Goal: Task Accomplishment & Management: Manage account settings

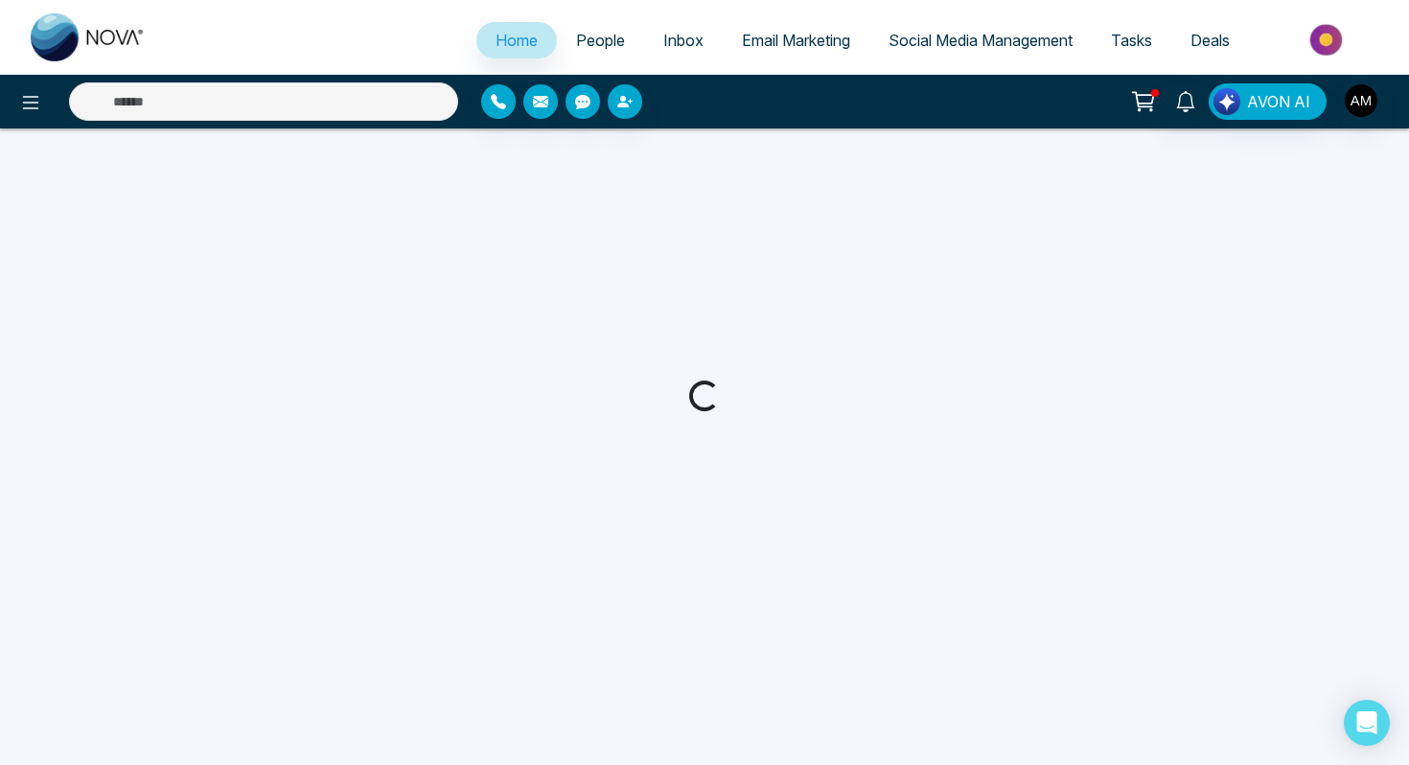
select select "*"
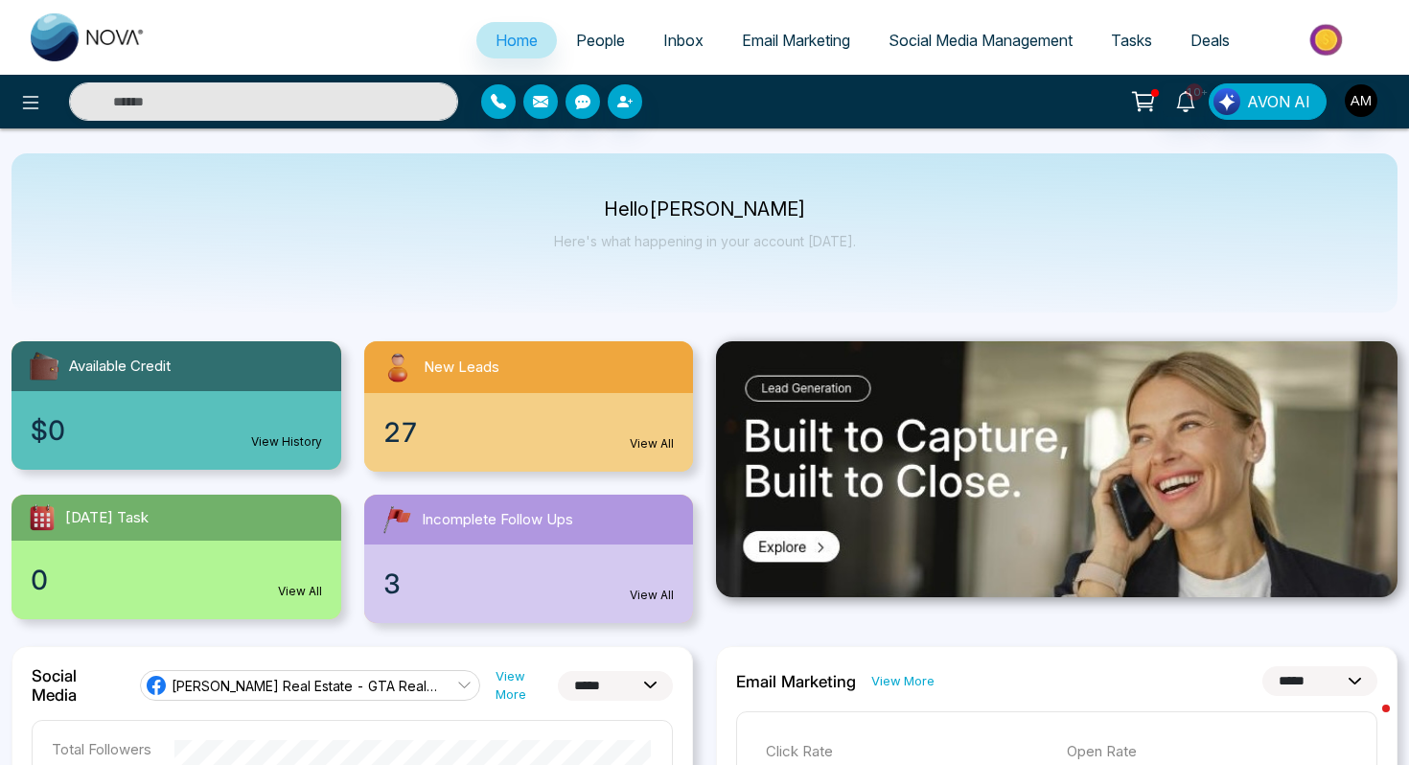
click at [589, 49] on link "People" at bounding box center [600, 40] width 87 height 36
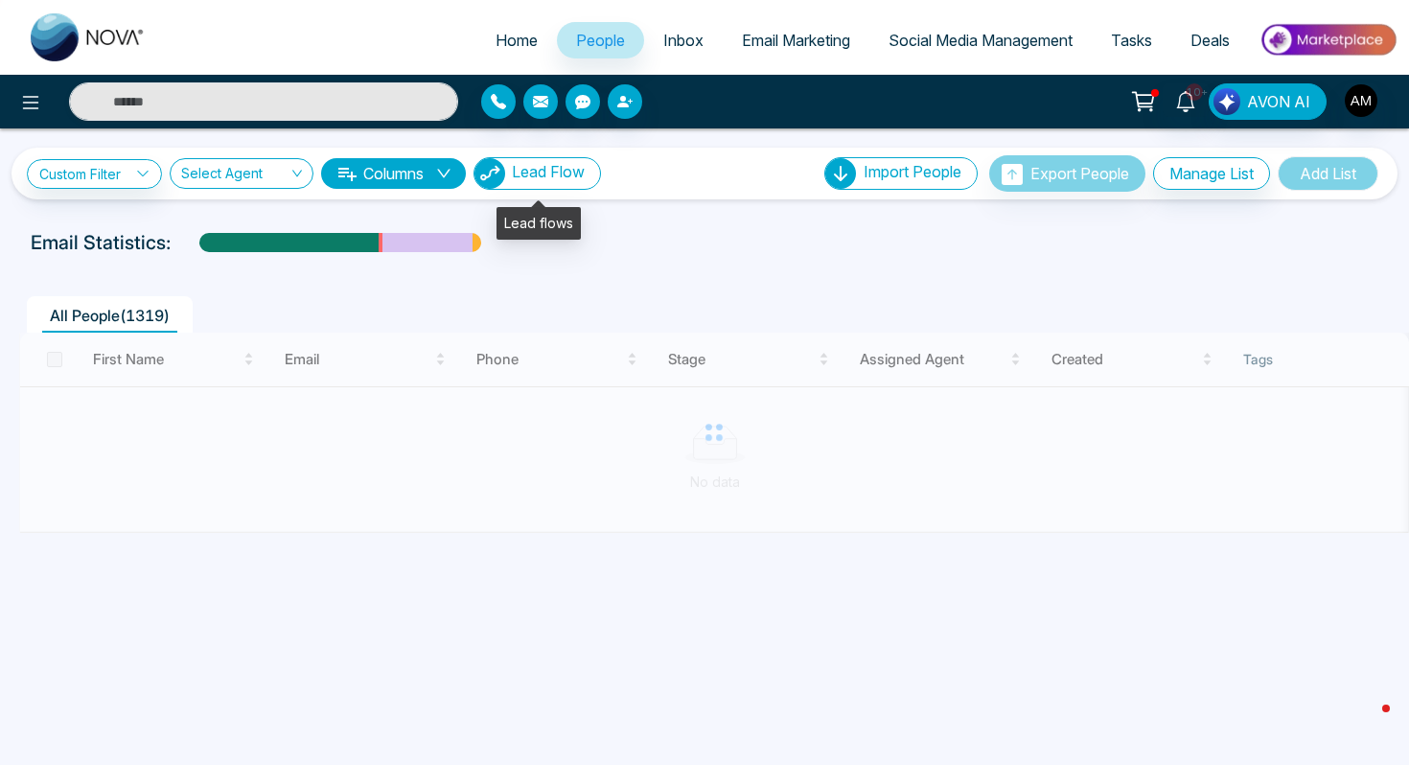
click at [570, 185] on button "Lead Flow" at bounding box center [537, 173] width 127 height 33
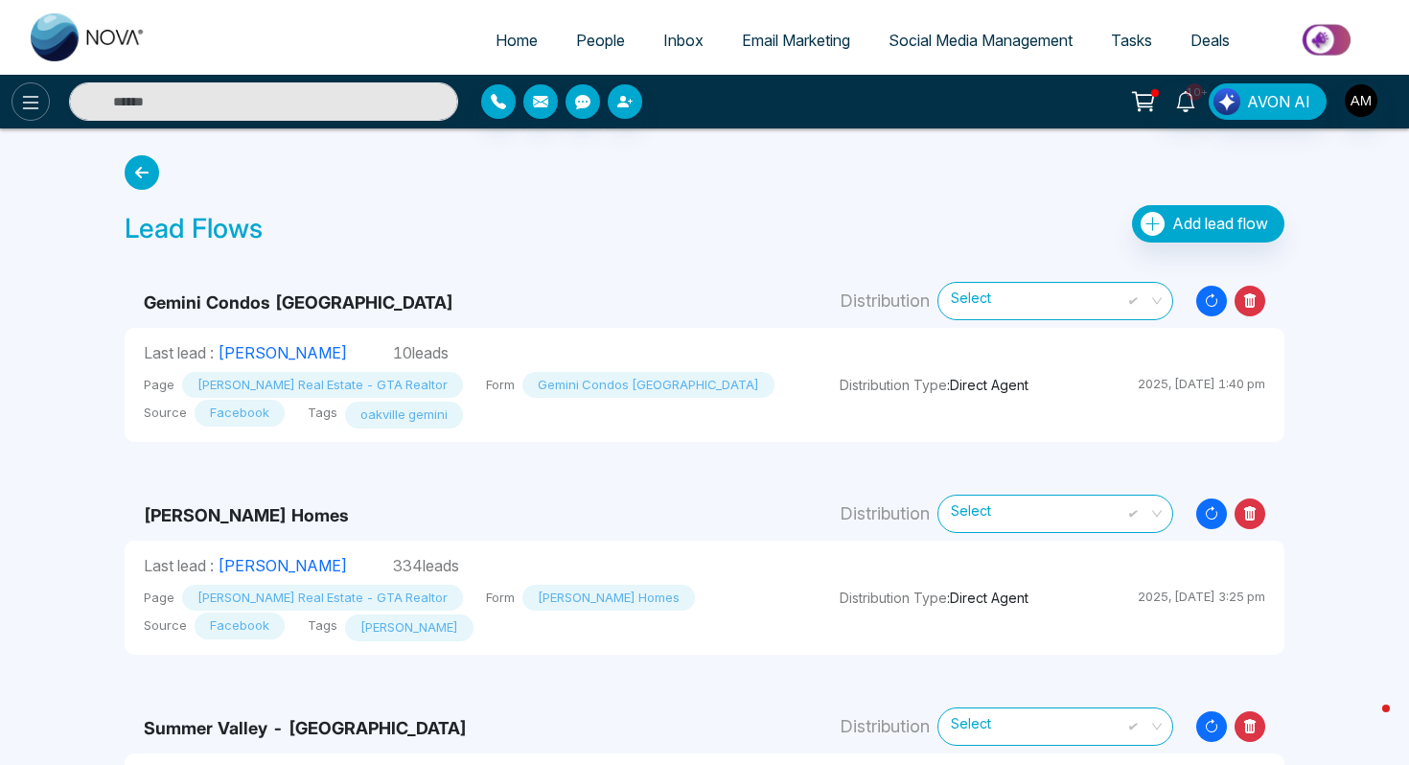
click at [41, 100] on icon at bounding box center [30, 102] width 23 height 23
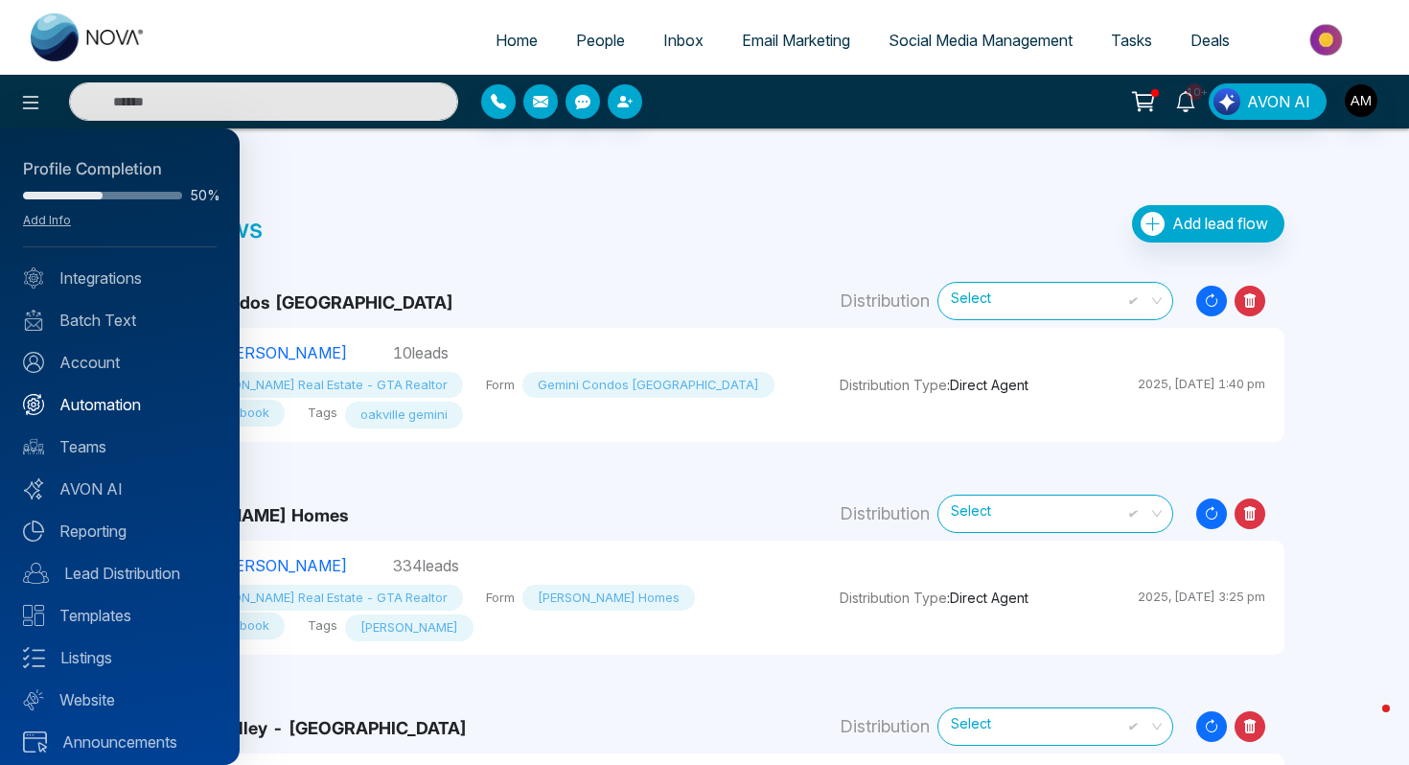
click at [103, 407] on link "Automation" at bounding box center [120, 404] width 194 height 23
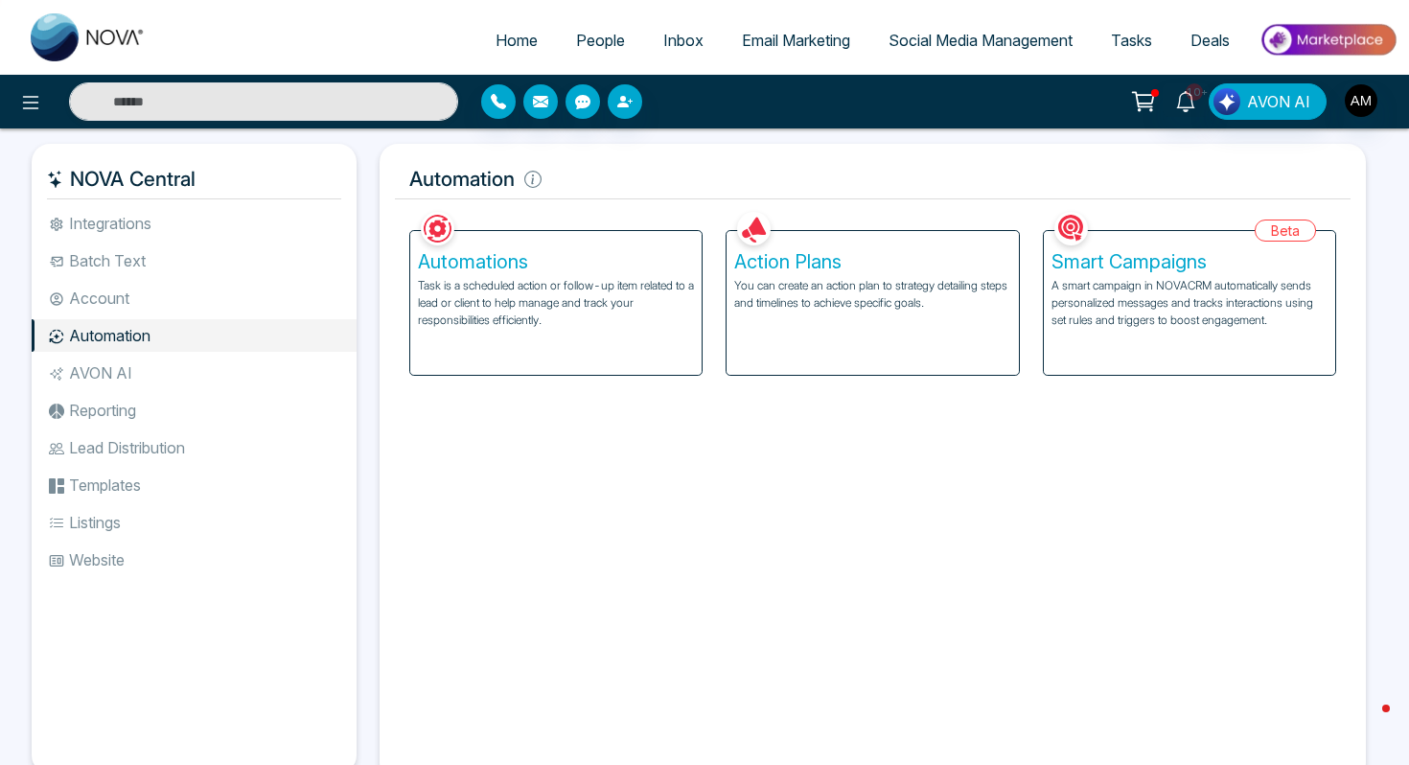
click at [807, 330] on div "Action Plans You can create an action plan to strategy detailing steps and time…" at bounding box center [872, 303] width 291 height 144
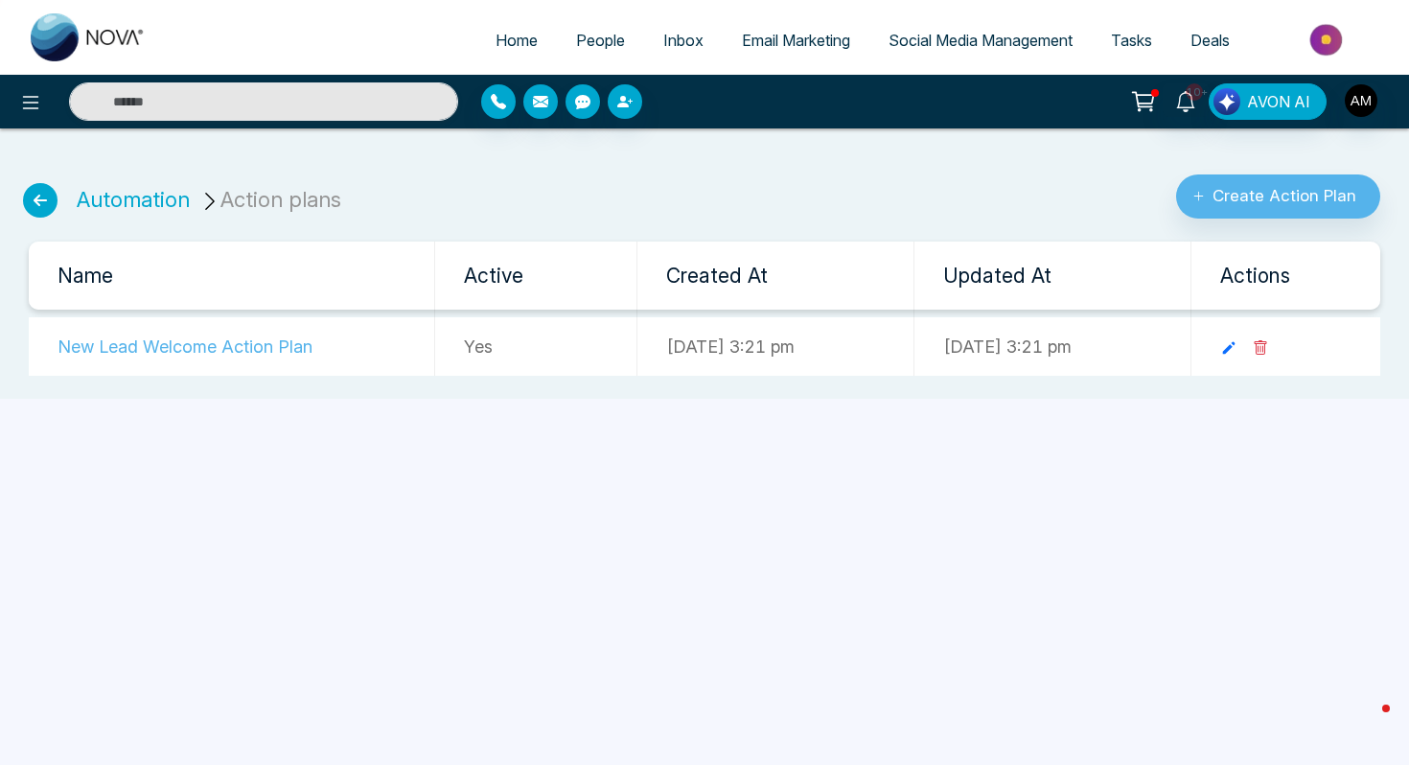
click at [232, 352] on td "New Lead Welcome Action Plan" at bounding box center [231, 346] width 405 height 58
click at [43, 204] on icon at bounding box center [40, 200] width 35 height 35
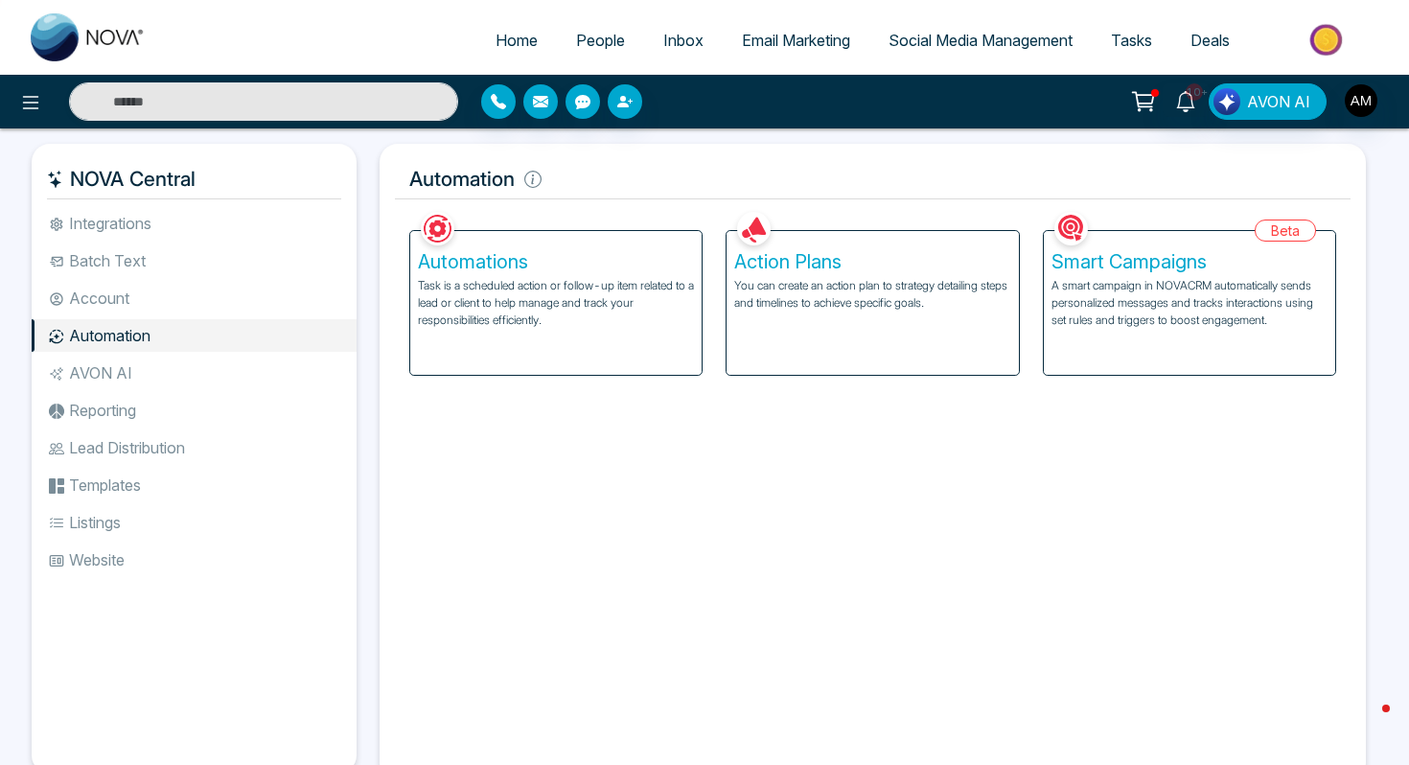
click at [555, 331] on div "Automations Task is a scheduled action or follow-up item related to a lead or c…" at bounding box center [555, 303] width 291 height 144
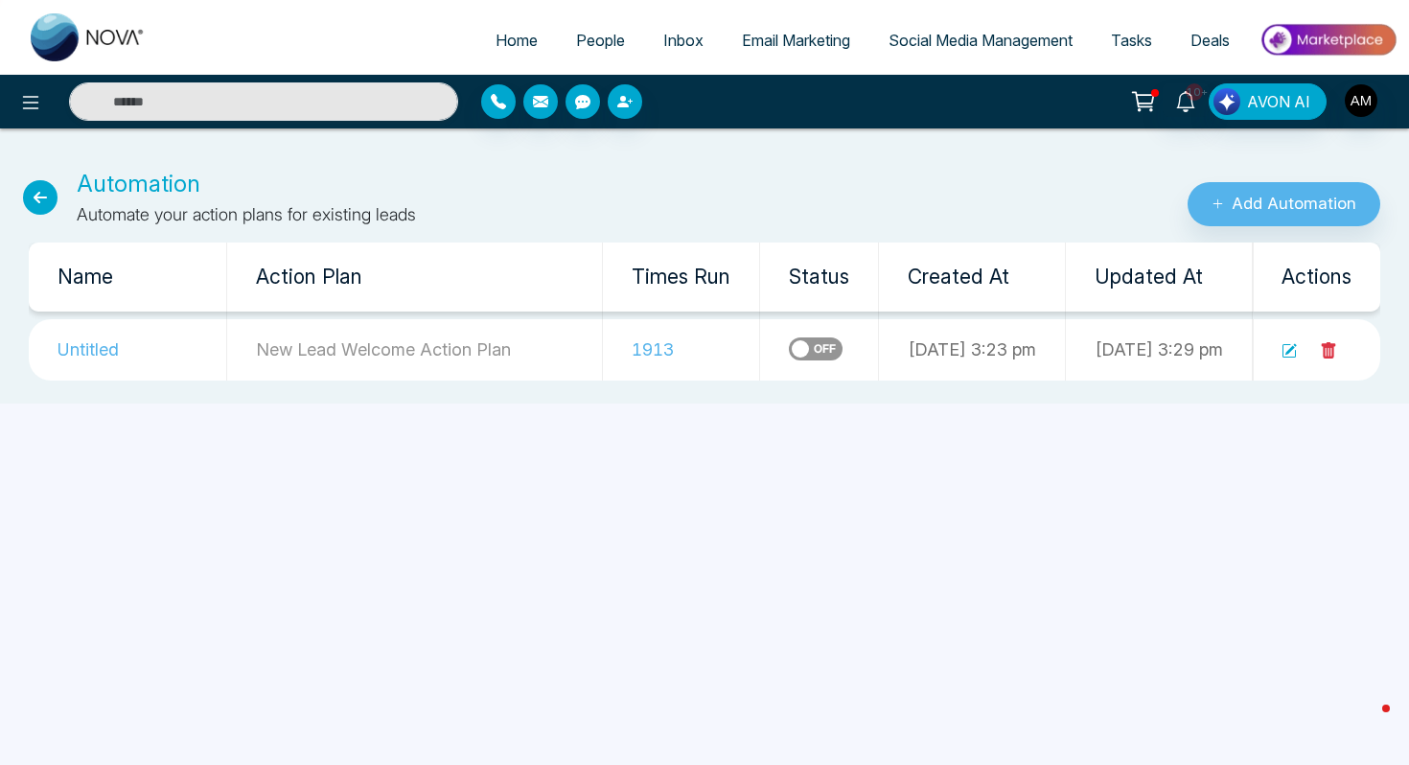
click at [100, 353] on td "Untitled" at bounding box center [127, 349] width 197 height 61
click at [1285, 353] on icon at bounding box center [1289, 350] width 15 height 15
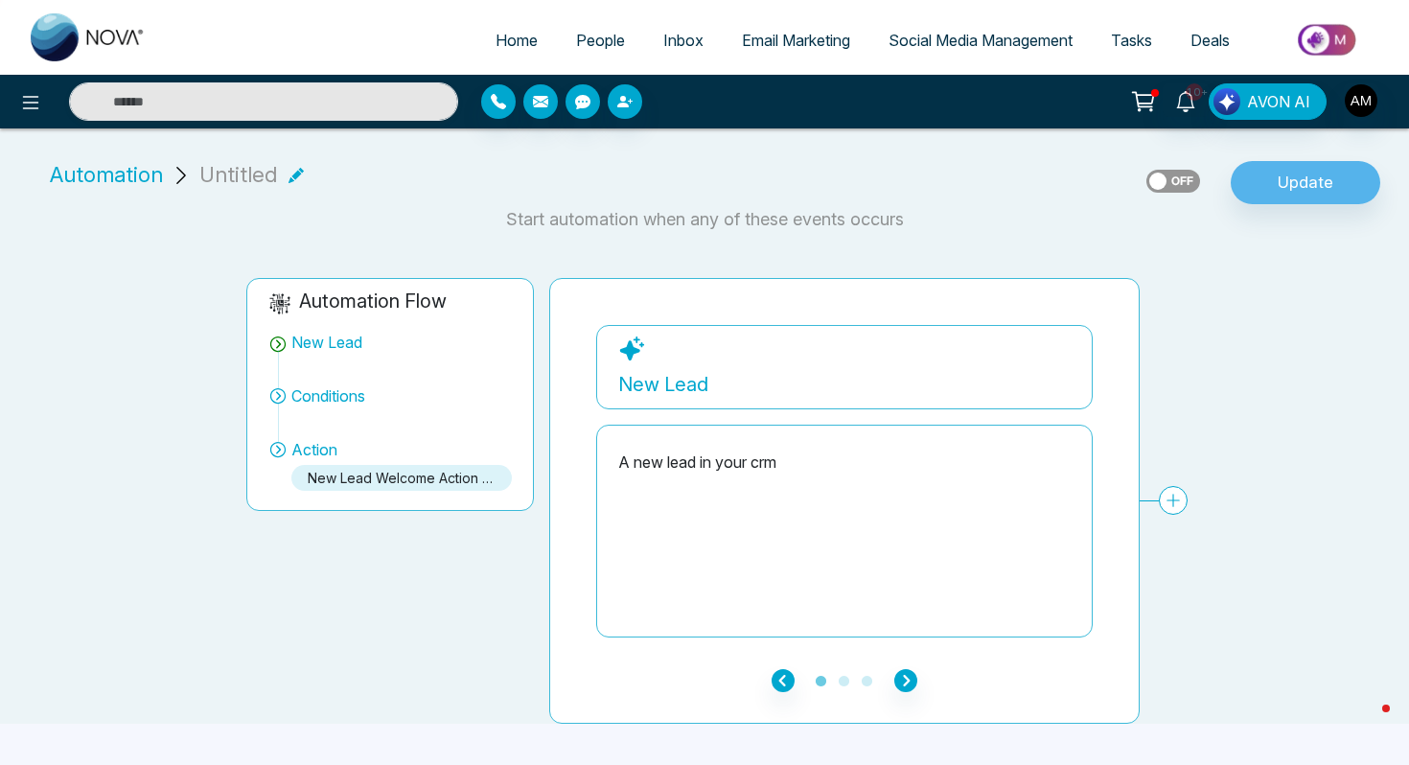
click at [312, 402] on span "Conditions" at bounding box center [328, 395] width 74 height 23
click at [908, 679] on icon "button" at bounding box center [905, 680] width 23 height 23
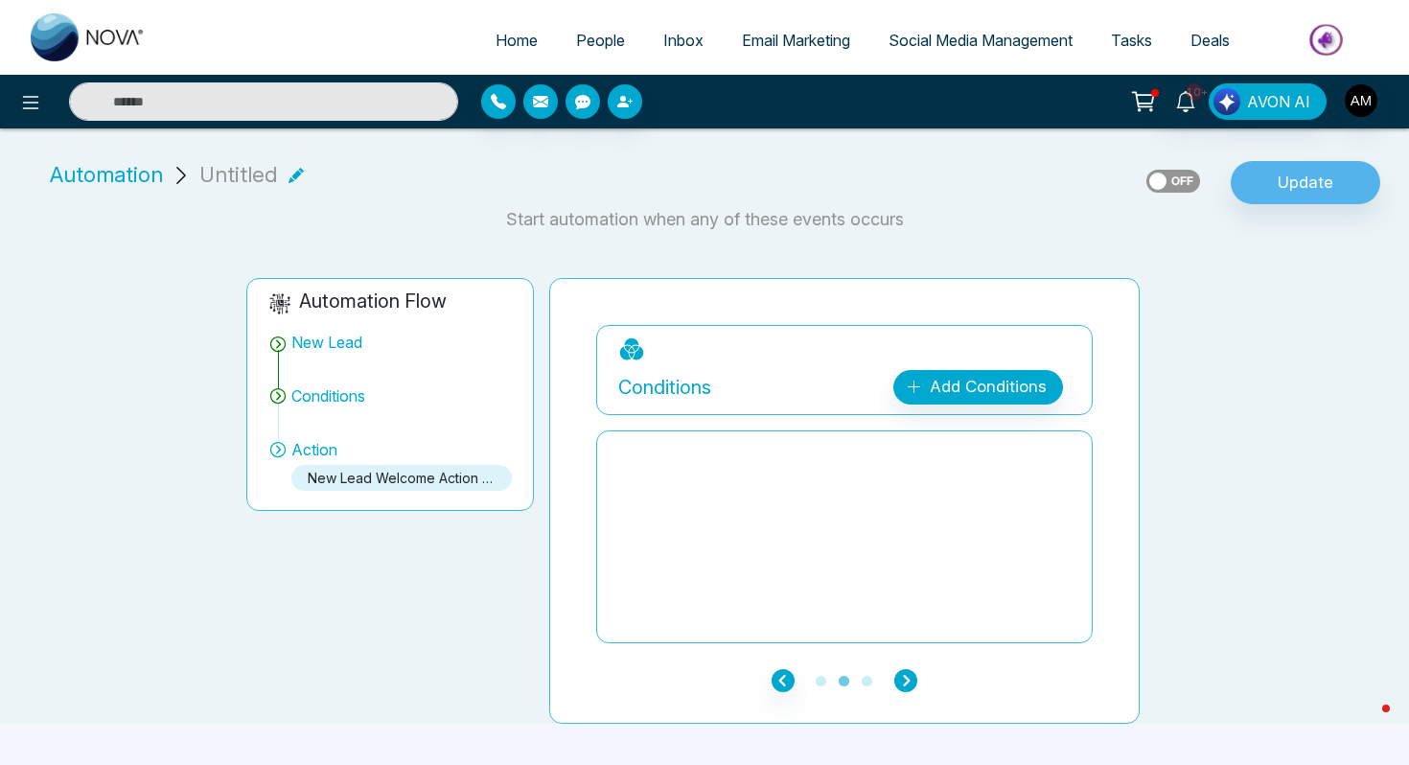
click at [908, 679] on icon "button" at bounding box center [905, 680] width 23 height 23
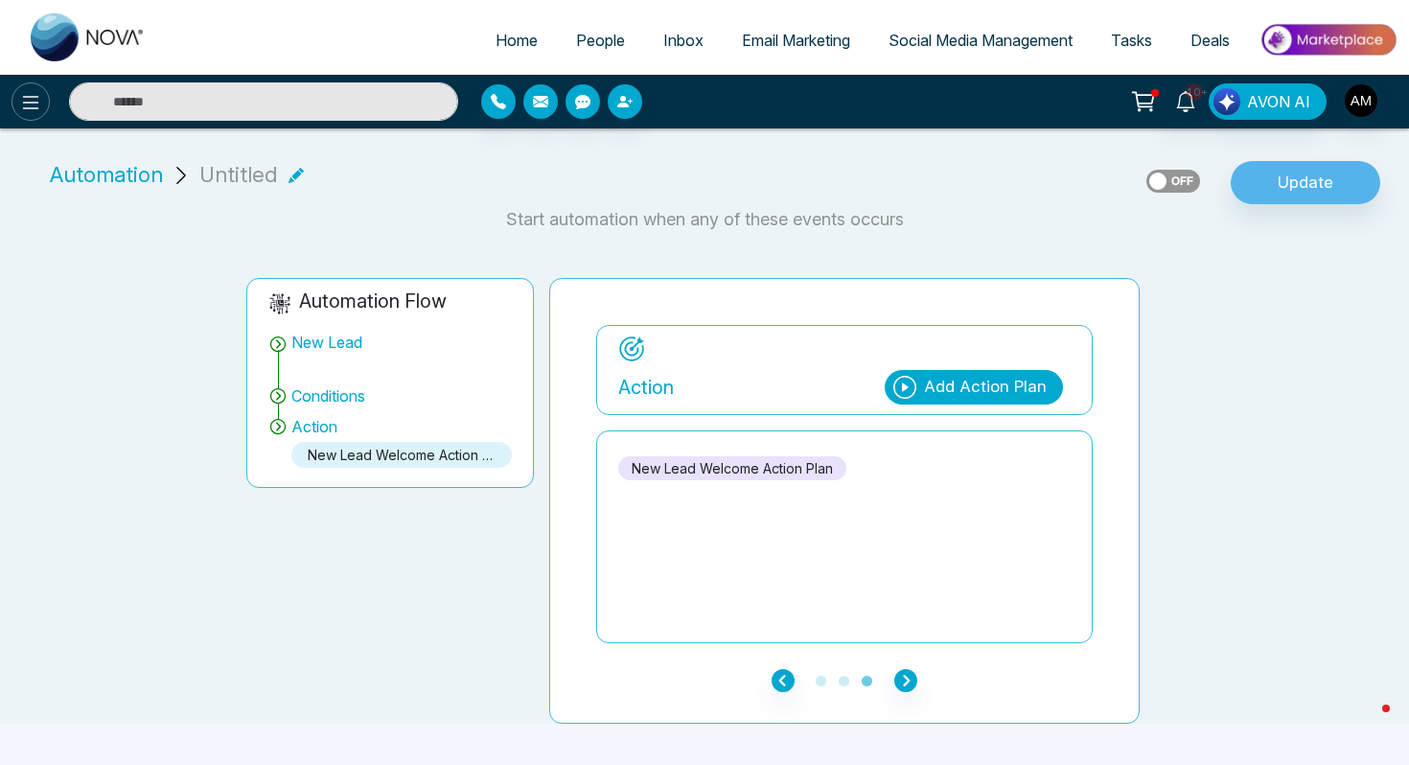
click at [39, 106] on icon at bounding box center [30, 102] width 23 height 23
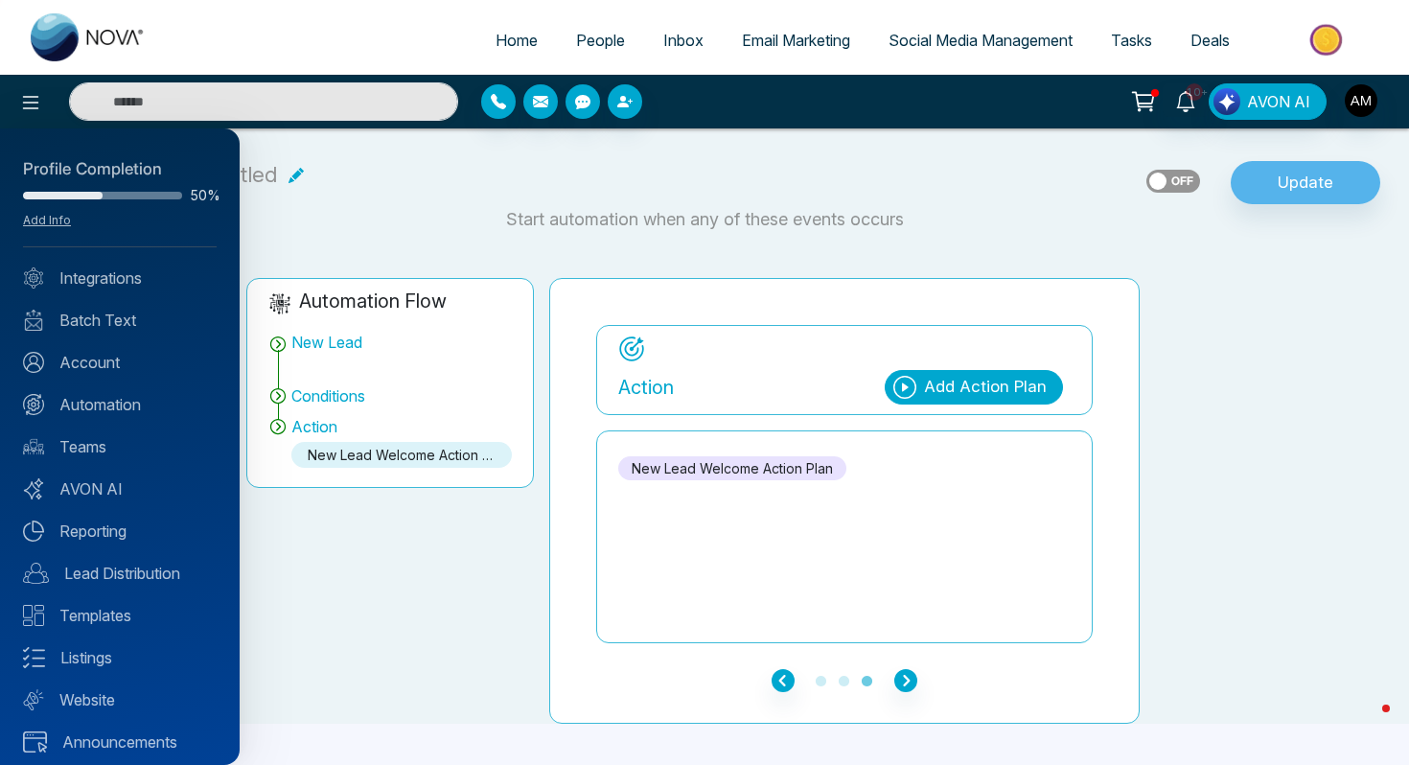
click at [516, 37] on div at bounding box center [704, 382] width 1409 height 765
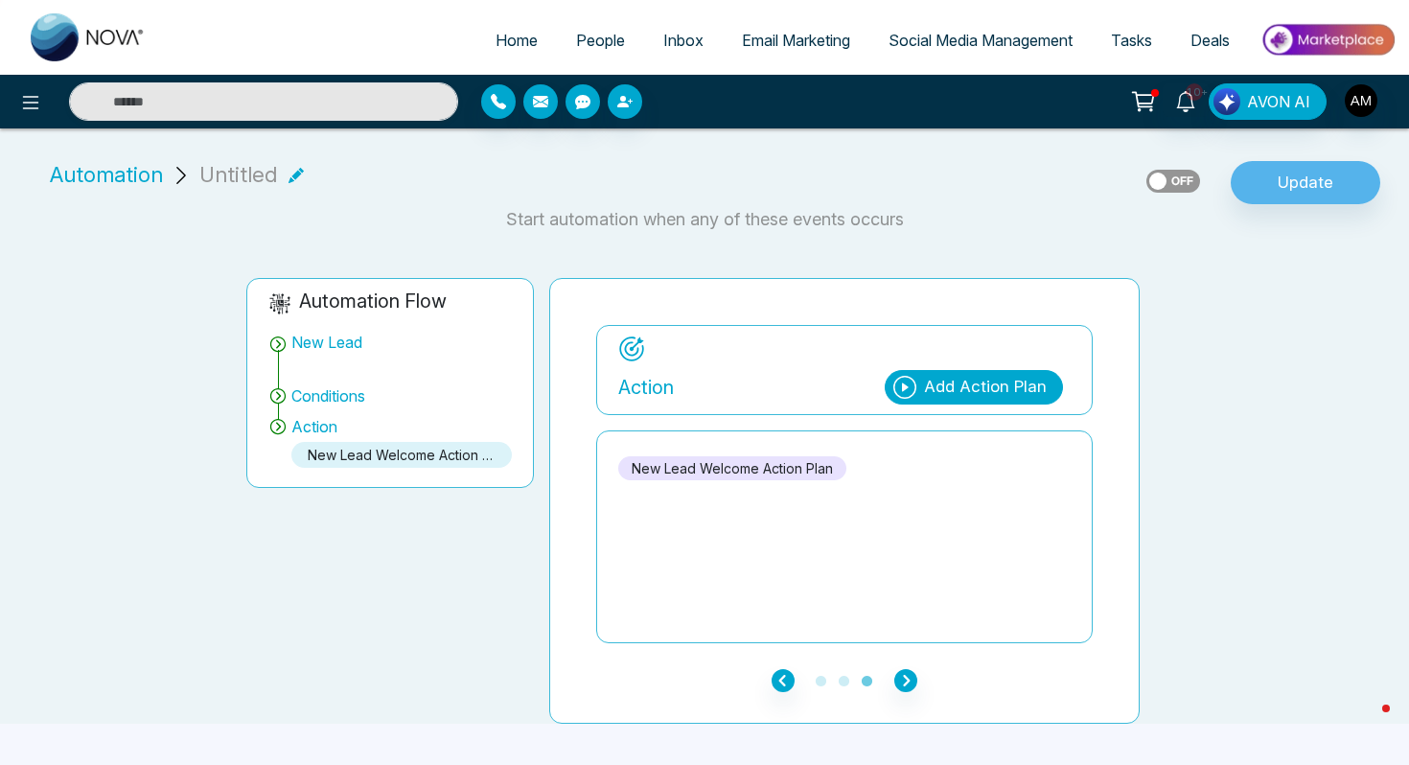
click at [502, 42] on span "Home" at bounding box center [517, 40] width 42 height 19
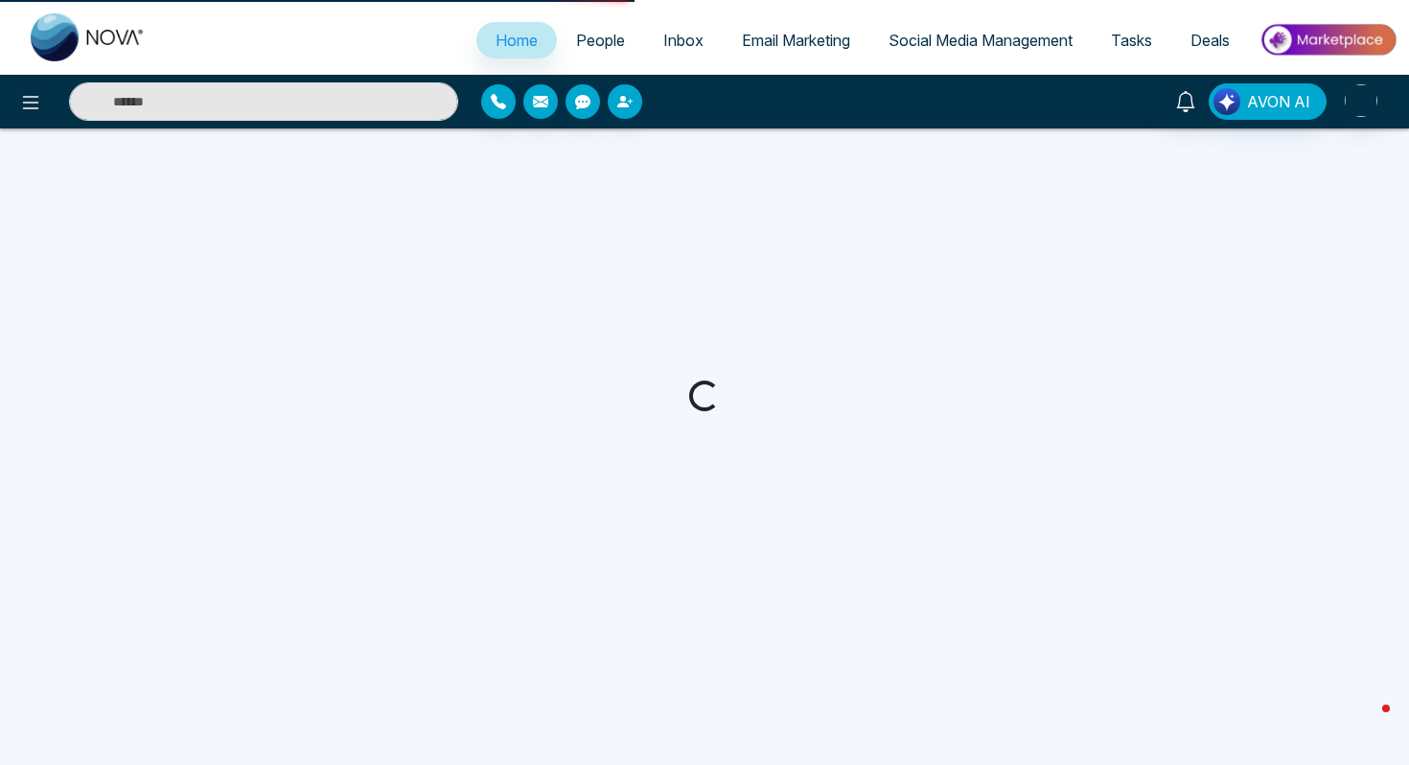
select select "*"
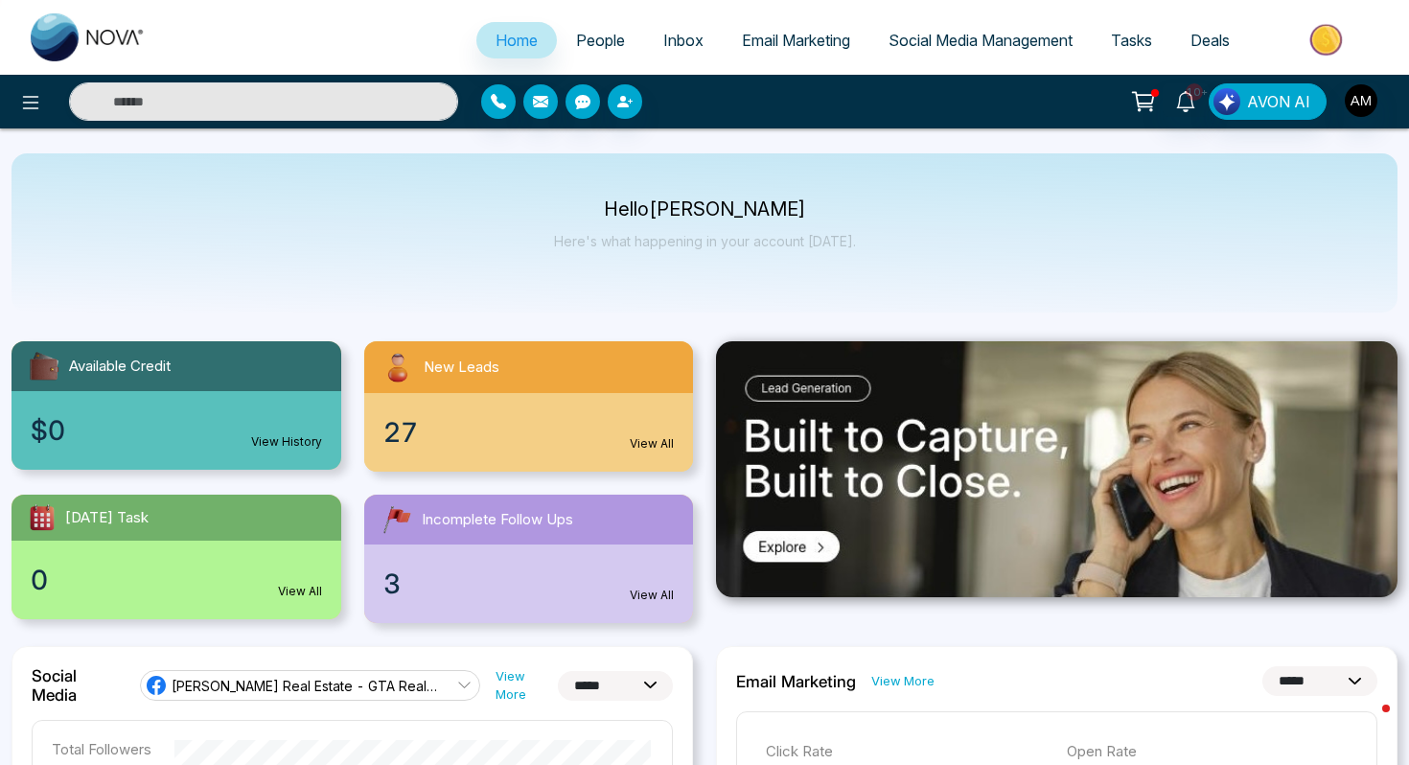
click at [592, 46] on span "People" at bounding box center [600, 40] width 49 height 19
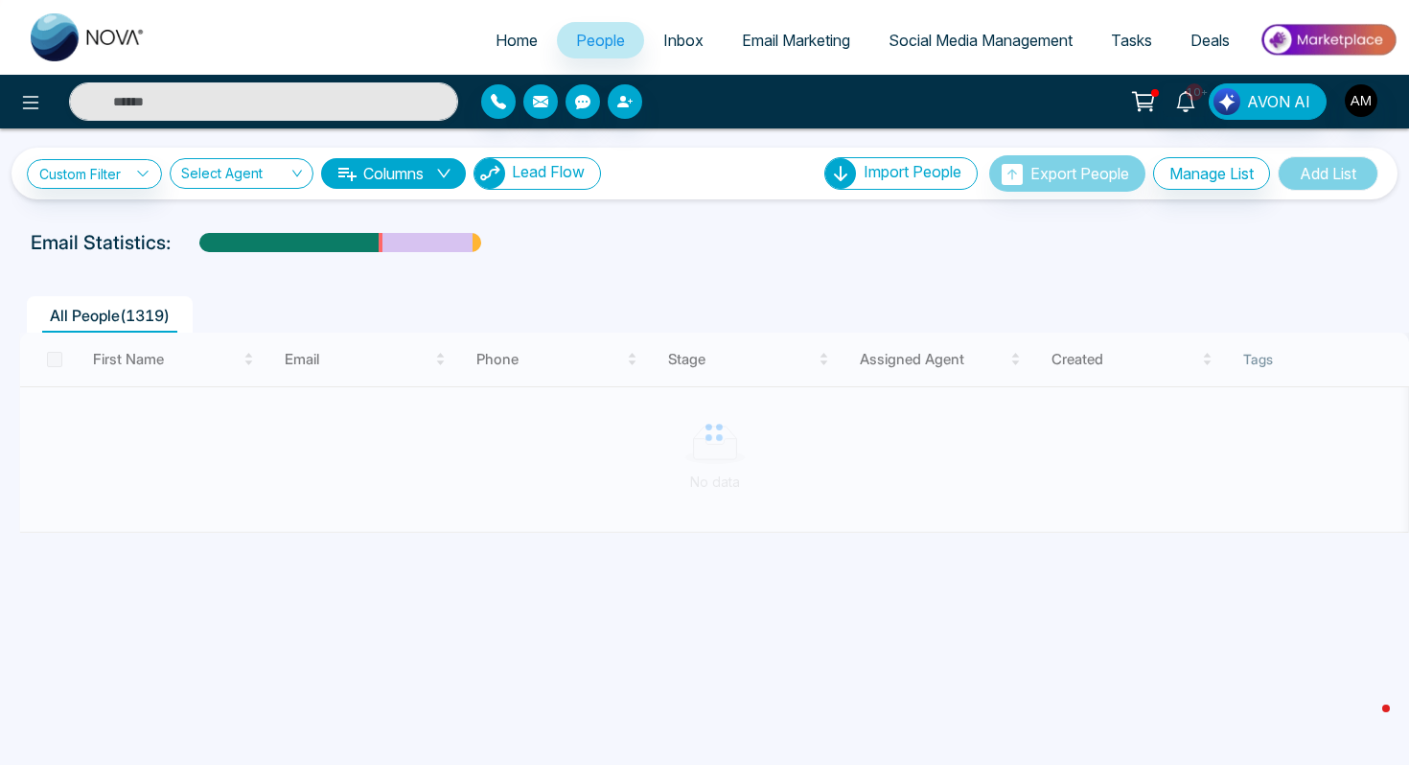
click at [544, 175] on span "Lead Flow" at bounding box center [548, 171] width 73 height 19
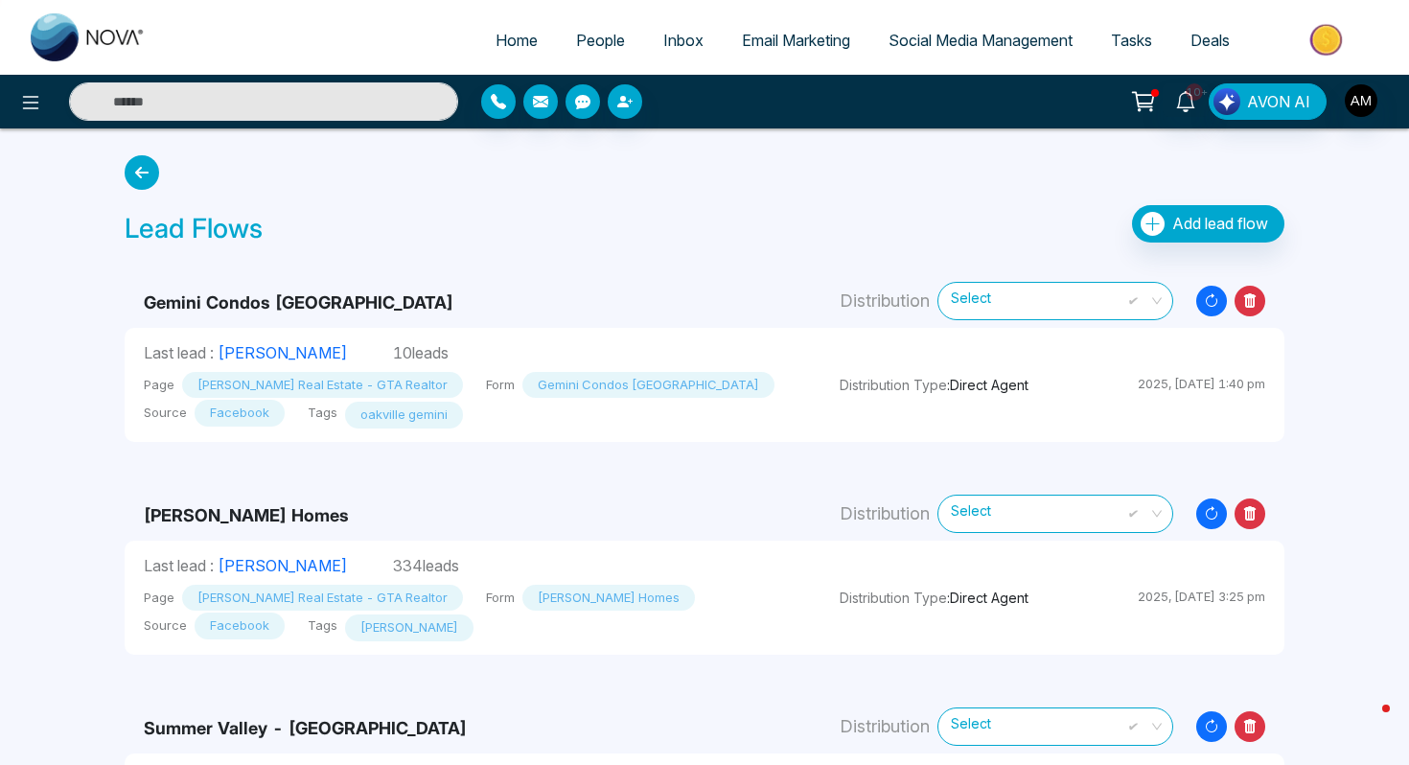
click at [249, 304] on b "Gemini Condos Oakville" at bounding box center [299, 302] width 310 height 20
click at [43, 113] on button at bounding box center [31, 101] width 38 height 38
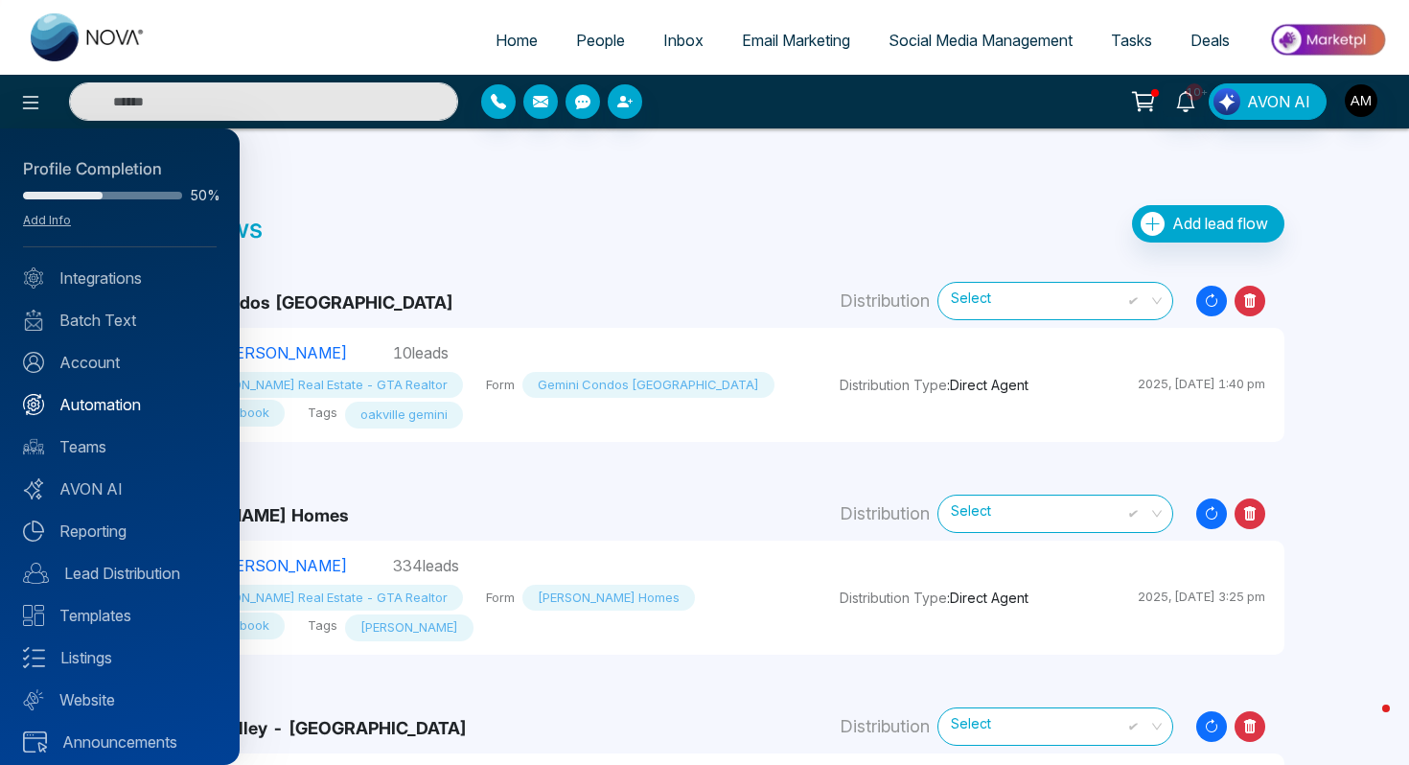
click at [102, 401] on link "Automation" at bounding box center [120, 404] width 194 height 23
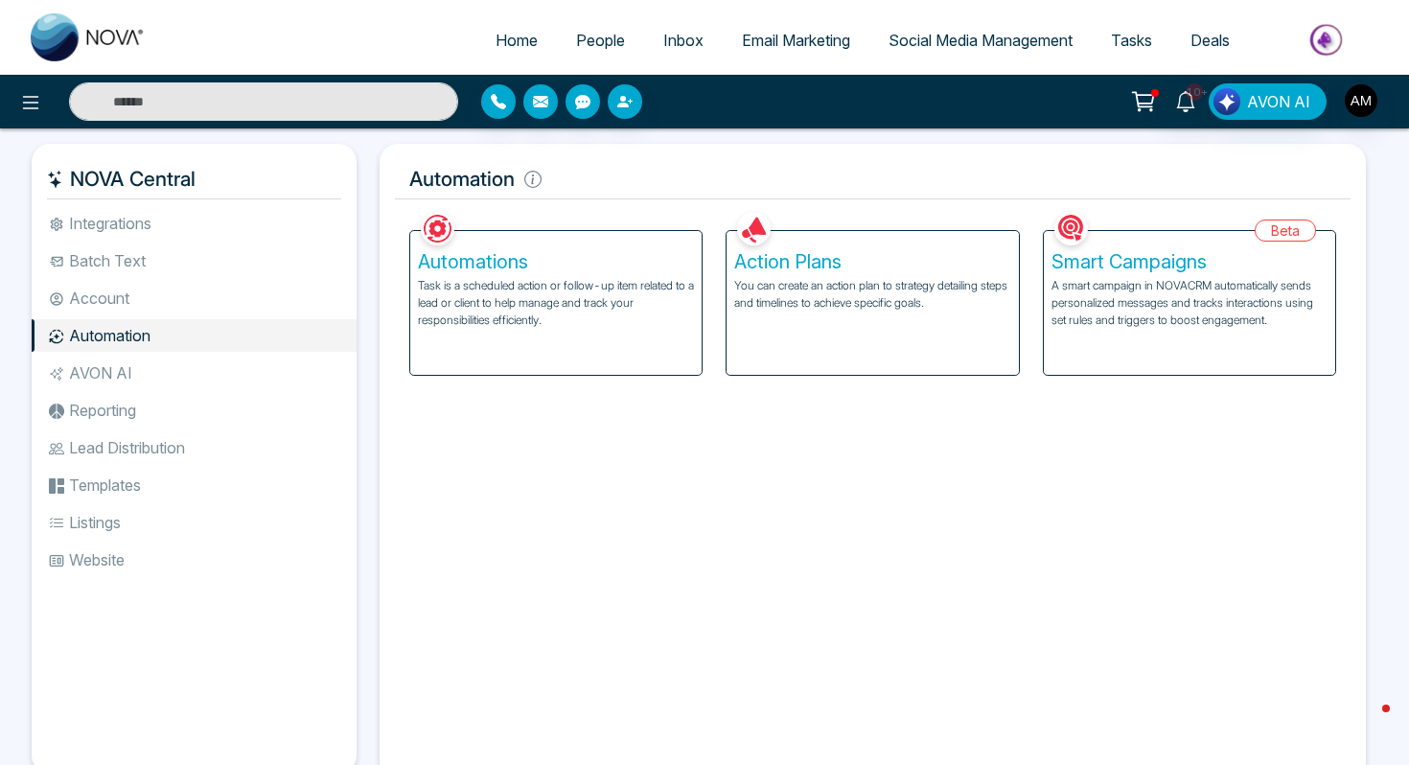
click at [502, 22] on link "Home" at bounding box center [516, 40] width 81 height 36
select select "*"
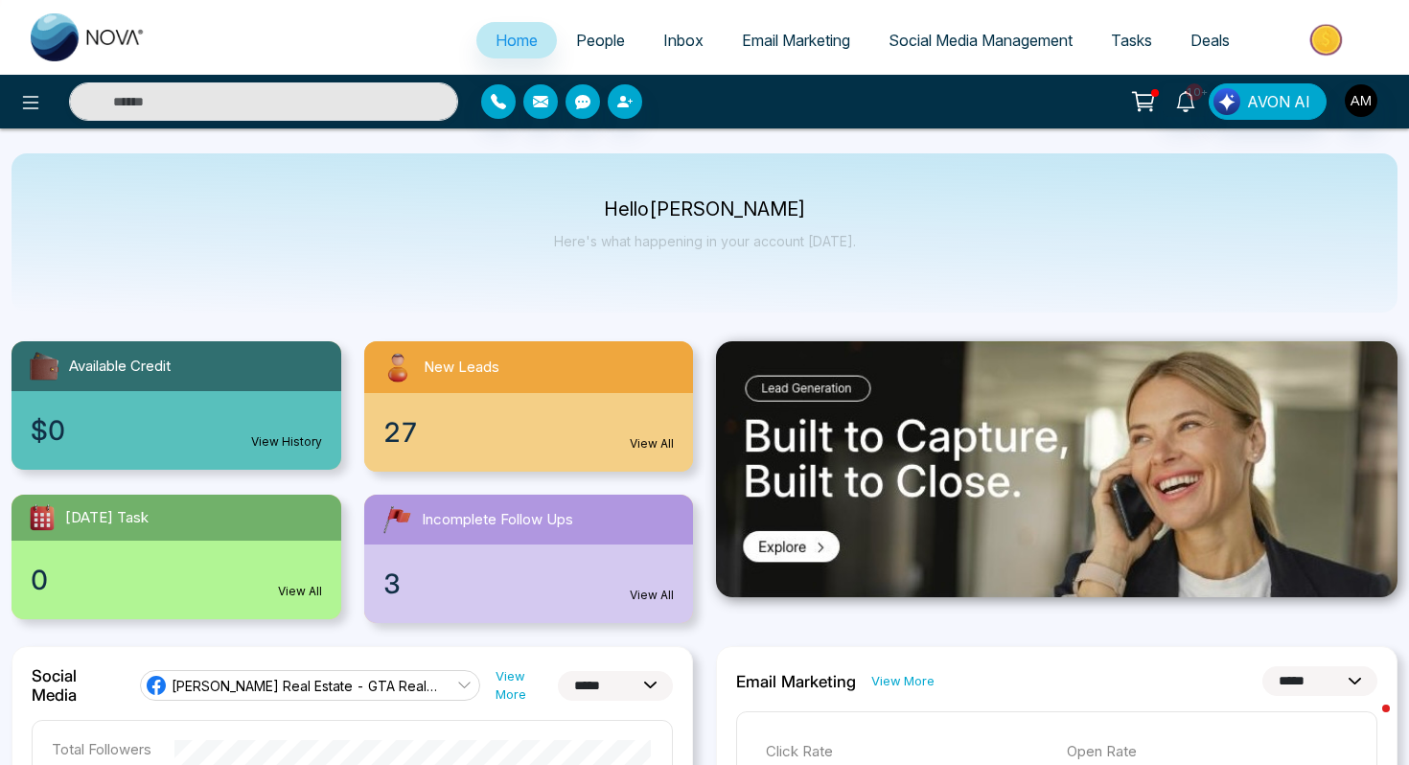
click at [39, 119] on div at bounding box center [235, 101] width 470 height 38
click at [31, 113] on icon at bounding box center [30, 102] width 23 height 23
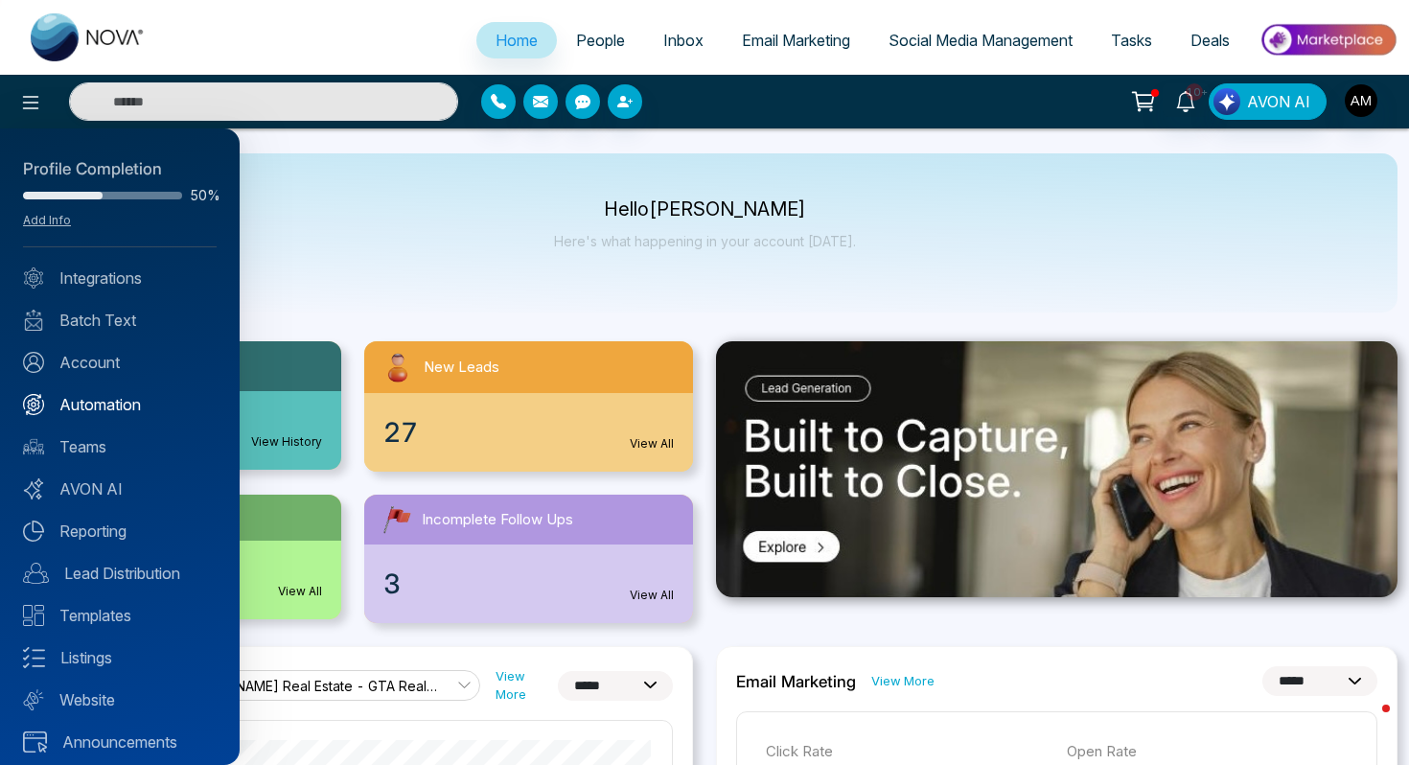
click at [123, 402] on link "Automation" at bounding box center [120, 404] width 194 height 23
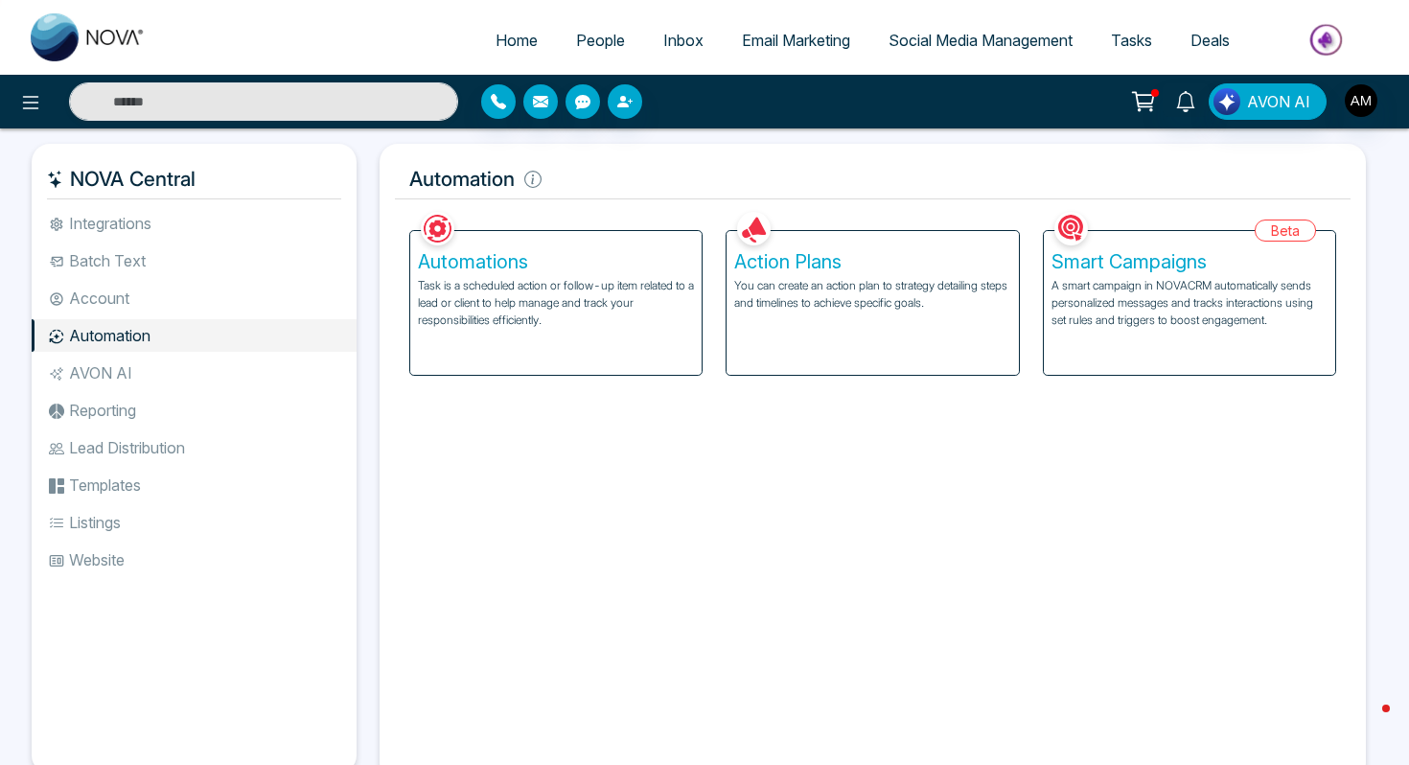
click at [170, 233] on li "Integrations" at bounding box center [194, 223] width 325 height 33
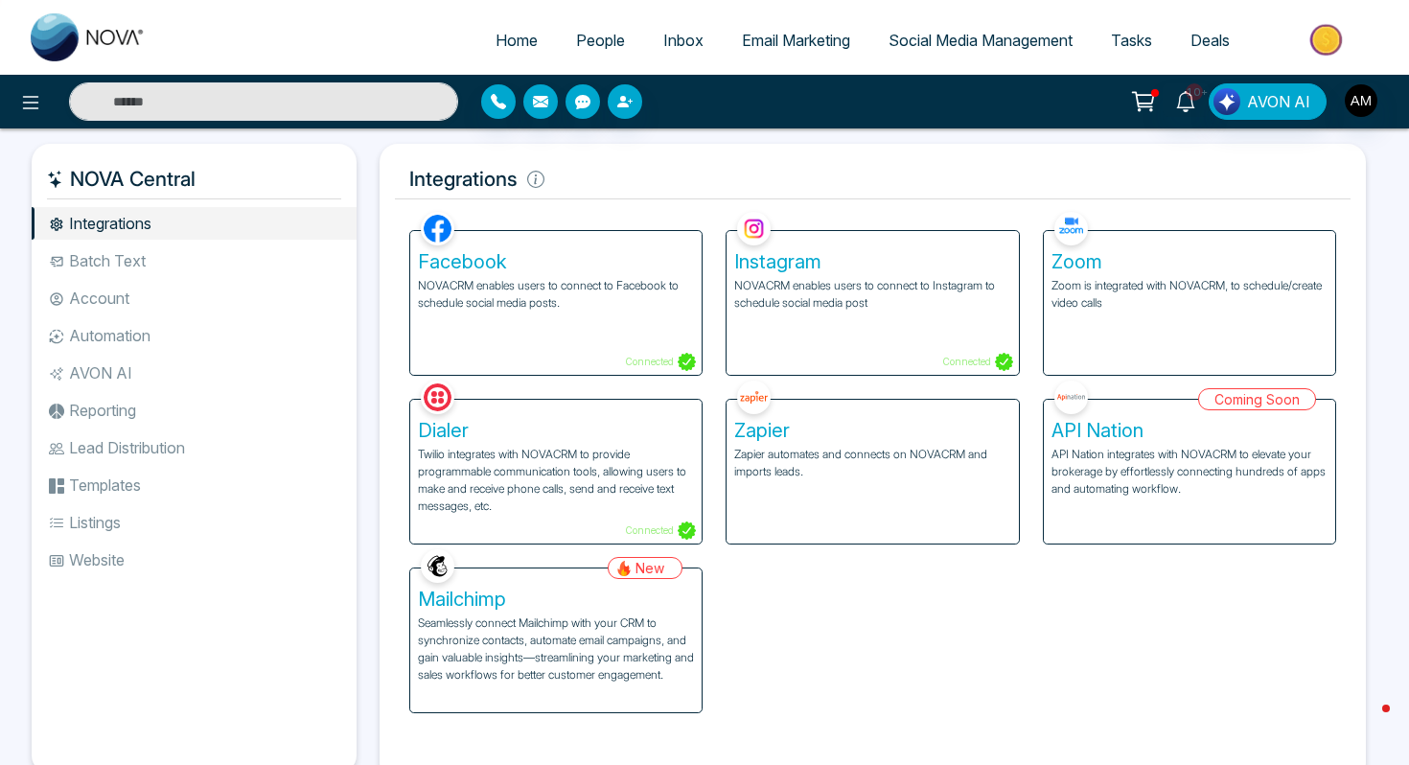
click at [498, 46] on span "Home" at bounding box center [517, 40] width 42 height 19
select select "*"
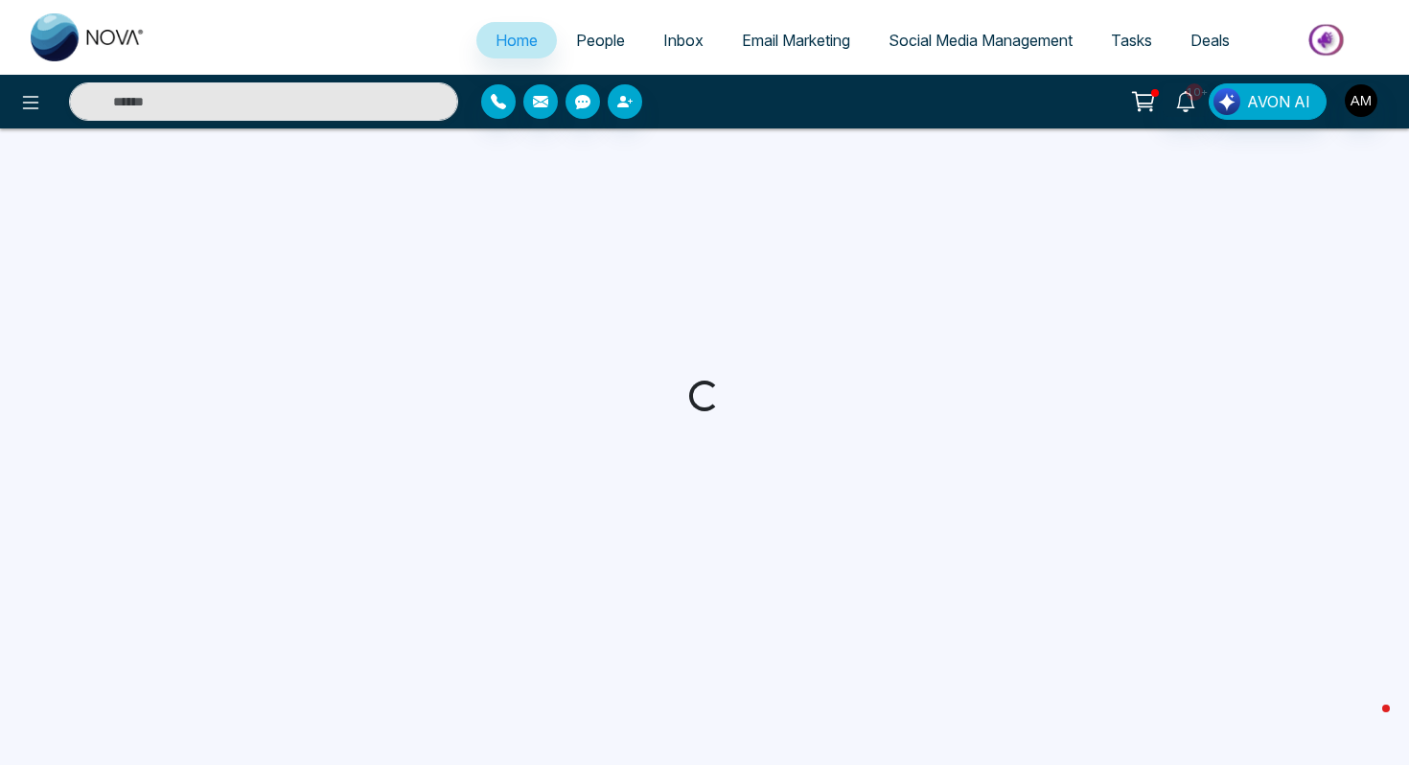
select select "*"
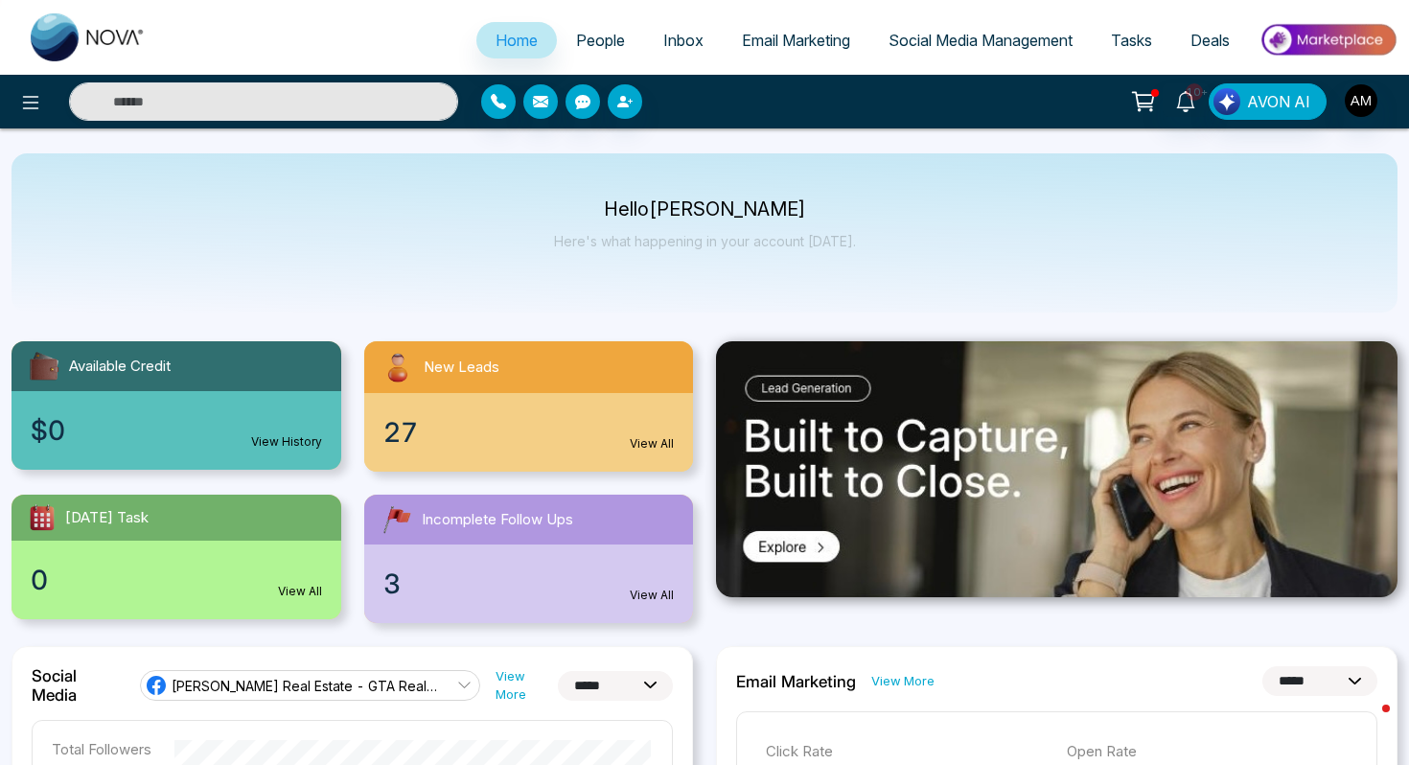
select select "*"
click at [1361, 100] on img "button" at bounding box center [1361, 100] width 33 height 33
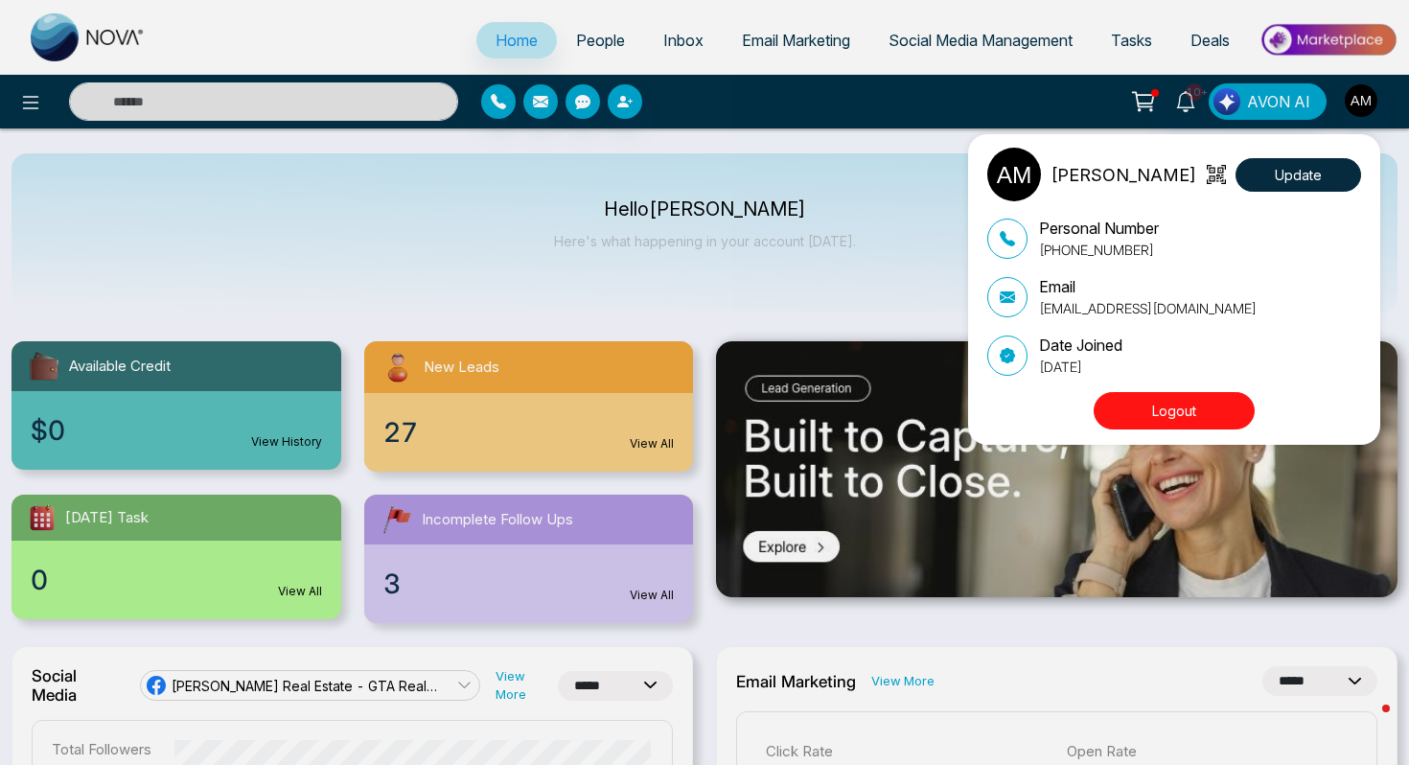
click at [1172, 403] on button "Logout" at bounding box center [1174, 410] width 161 height 37
